Goal: Task Accomplishment & Management: Manage account settings

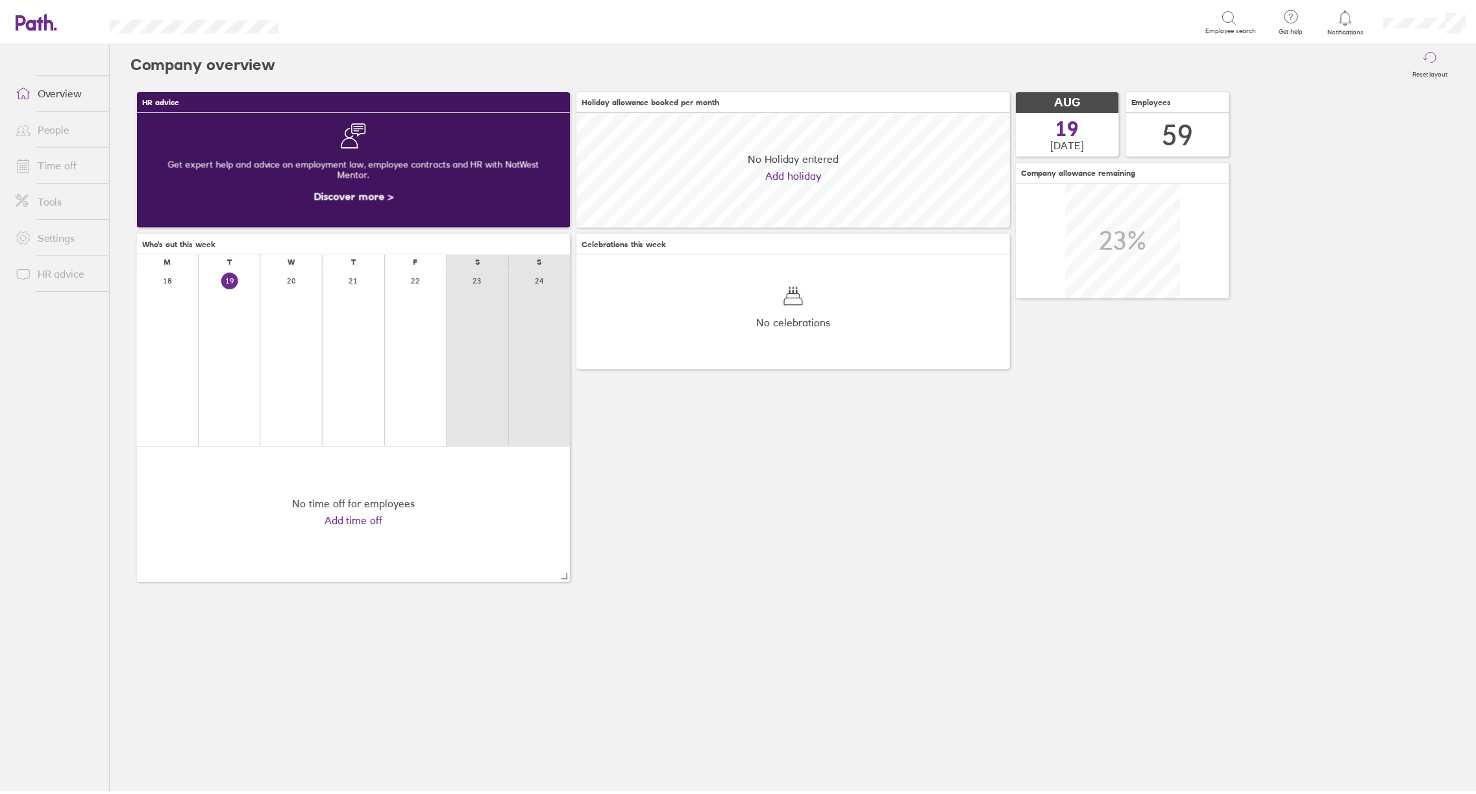
scroll to position [116, 436]
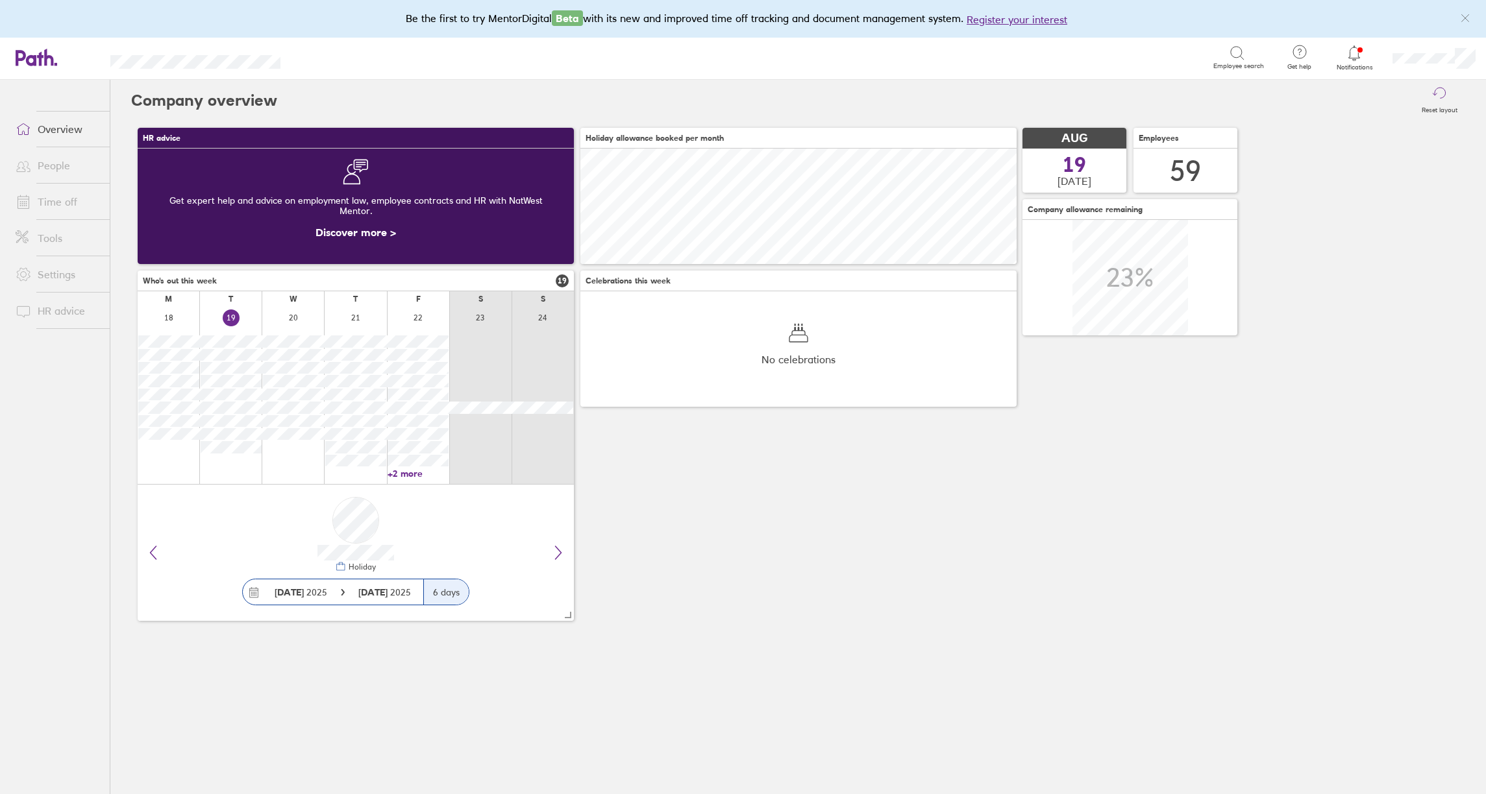
click at [69, 204] on link "Time off" at bounding box center [57, 202] width 104 height 26
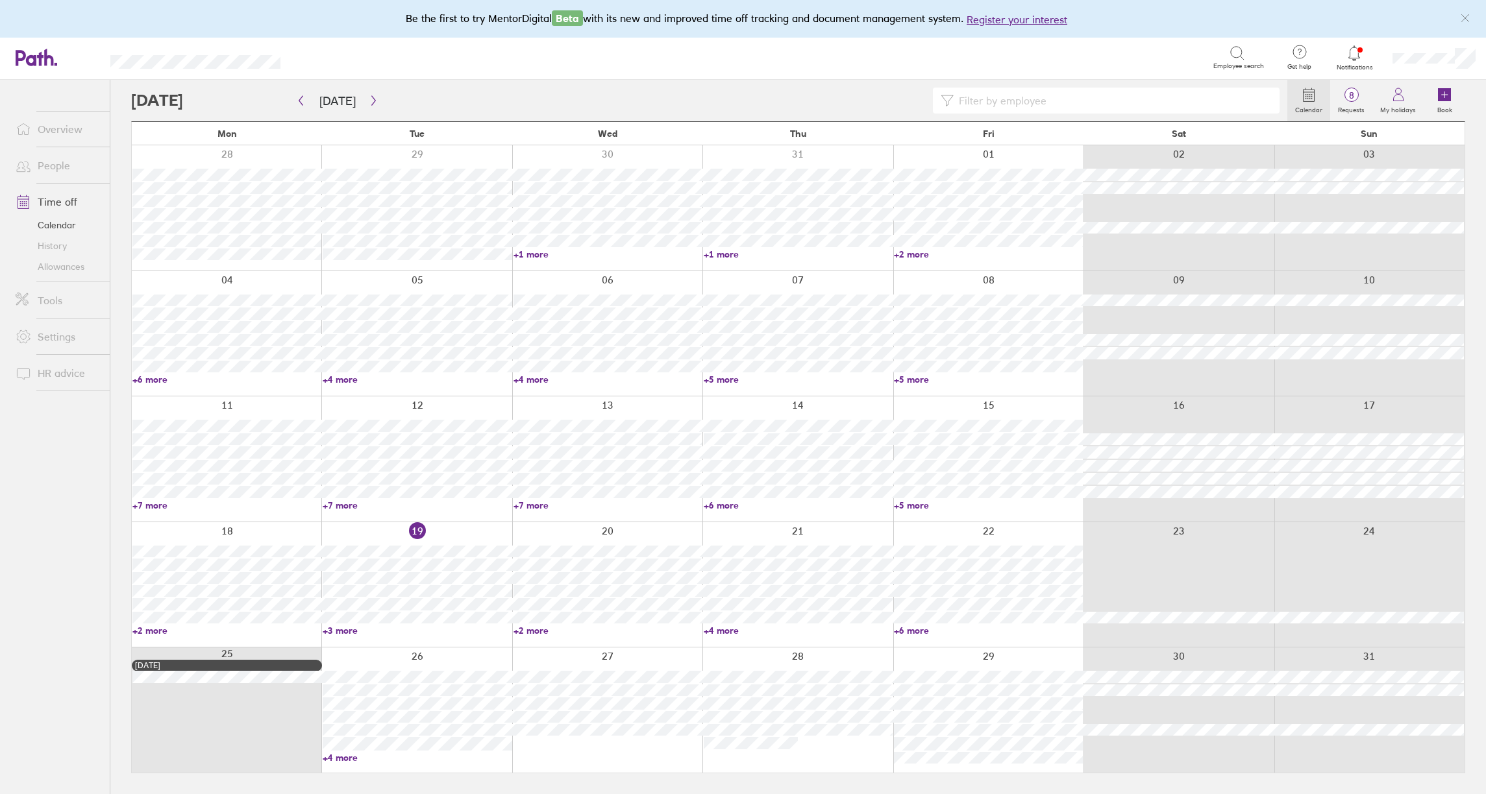
click at [715, 631] on link "+4 more" at bounding box center [798, 631] width 189 height 12
click at [921, 628] on link "+6 more" at bounding box center [988, 631] width 189 height 12
click at [921, 630] on link "+6 more" at bounding box center [988, 631] width 189 height 12
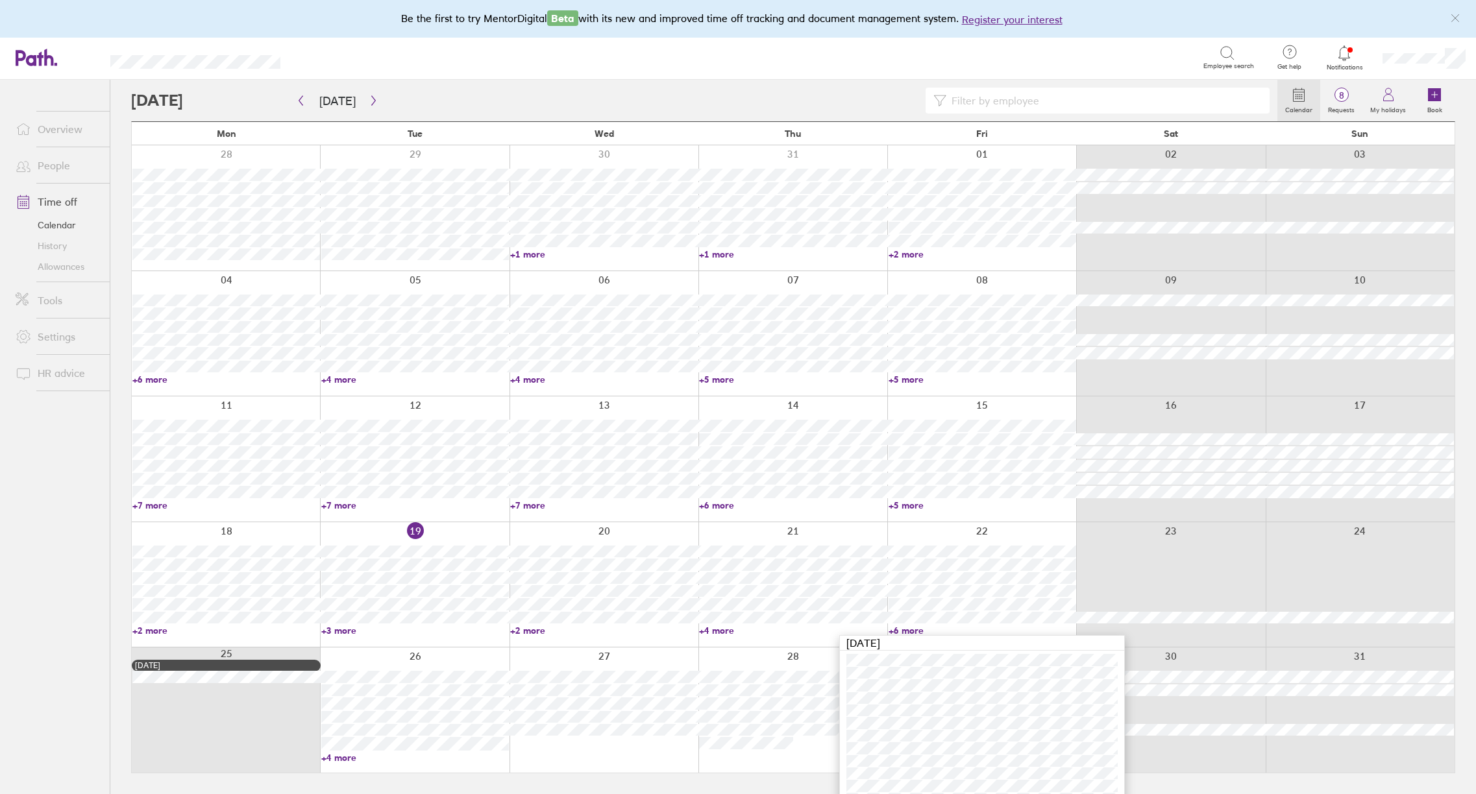
scroll to position [18, 0]
